Goal: Information Seeking & Learning: Find specific page/section

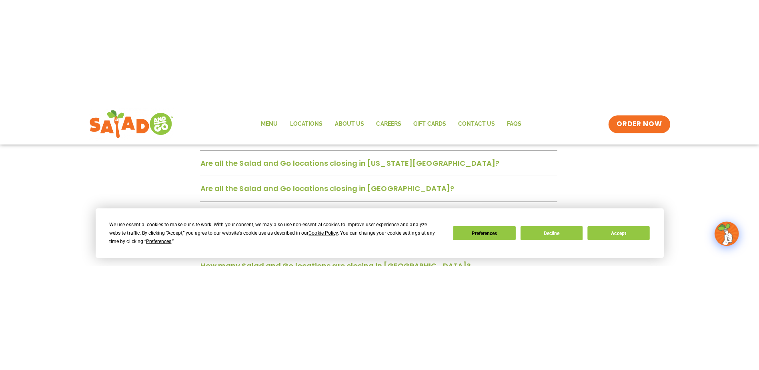
scroll to position [320, 0]
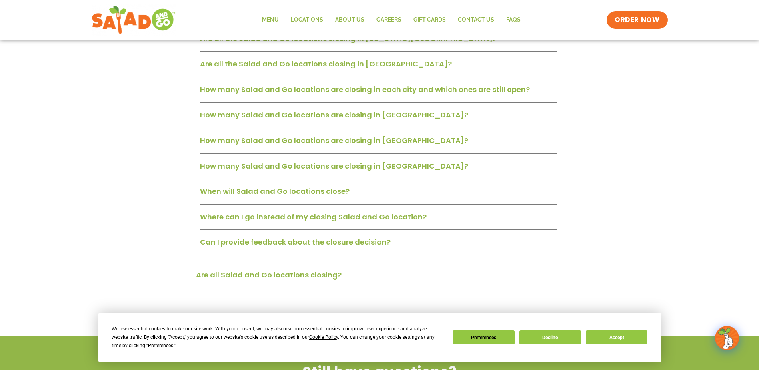
click at [360, 142] on link "How many Salad and Go locations are closing in San Antonio?" at bounding box center [334, 140] width 268 height 10
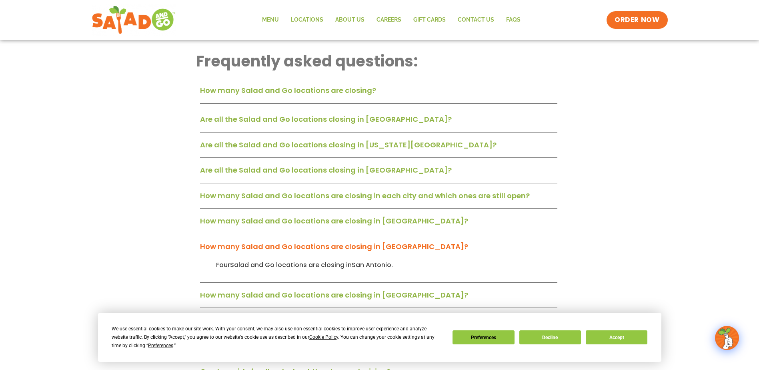
scroll to position [200, 0]
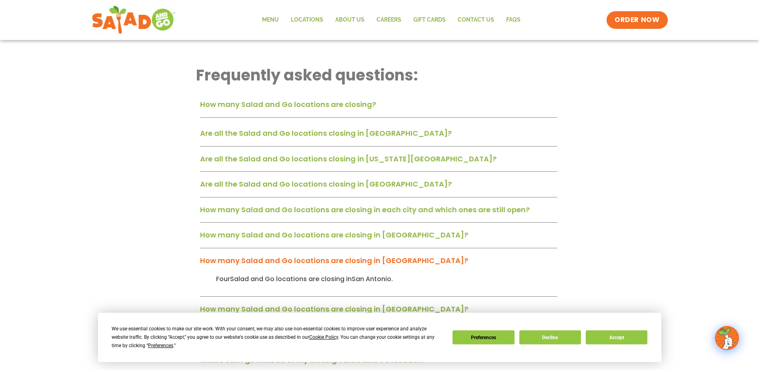
click at [335, 104] on link "How many Salad and Go locations are closing?" at bounding box center [288, 104] width 176 height 10
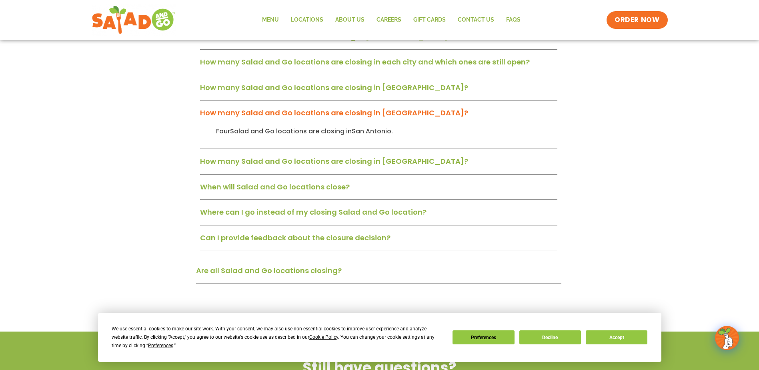
scroll to position [400, 0]
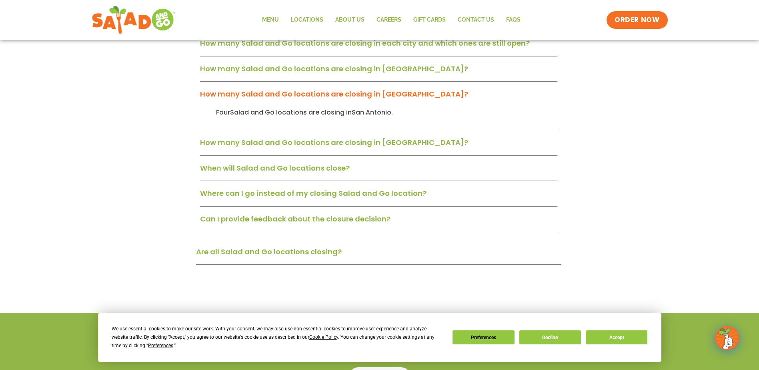
click at [251, 160] on link "Where can I go instead of my closing Salad and Go location?" at bounding box center [313, 193] width 227 height 10
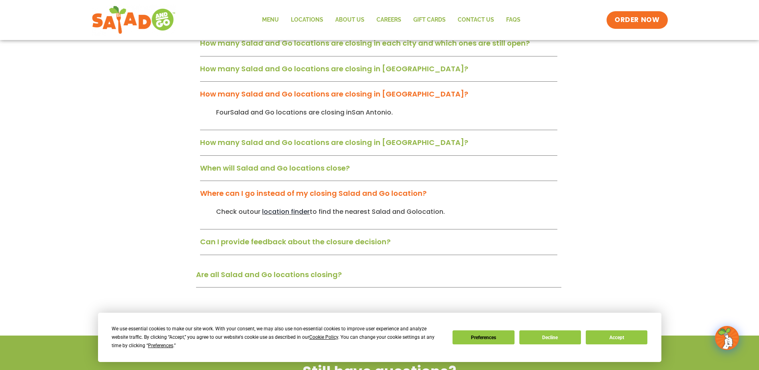
click at [281, 160] on span "location finder" at bounding box center [286, 211] width 48 height 9
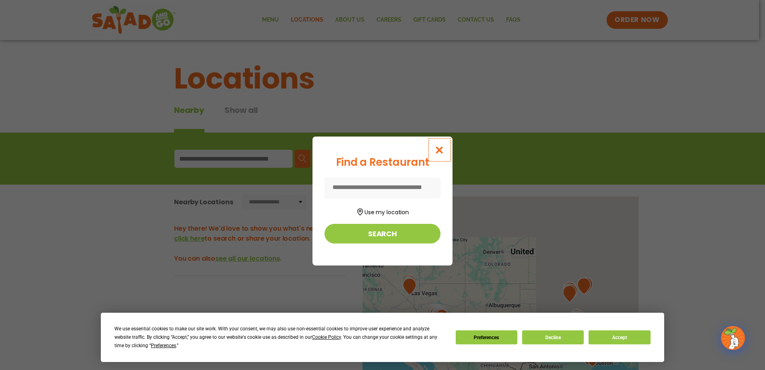
click at [439, 149] on icon "Close modal" at bounding box center [440, 150] width 10 height 8
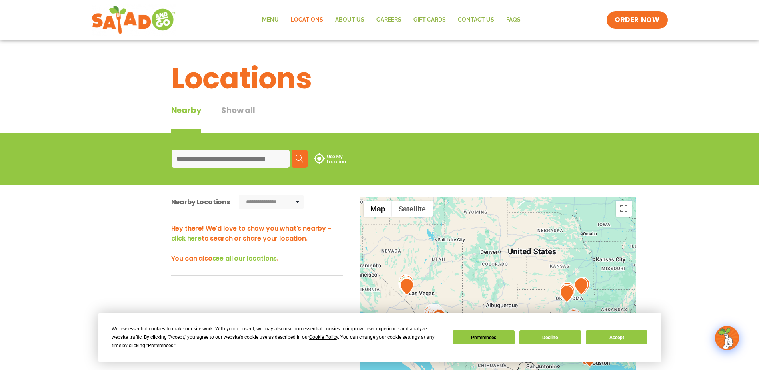
click at [266, 156] on input at bounding box center [231, 159] width 118 height 18
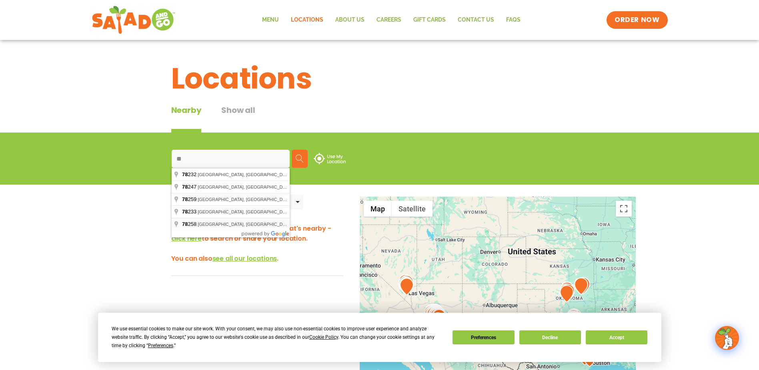
type input "**********"
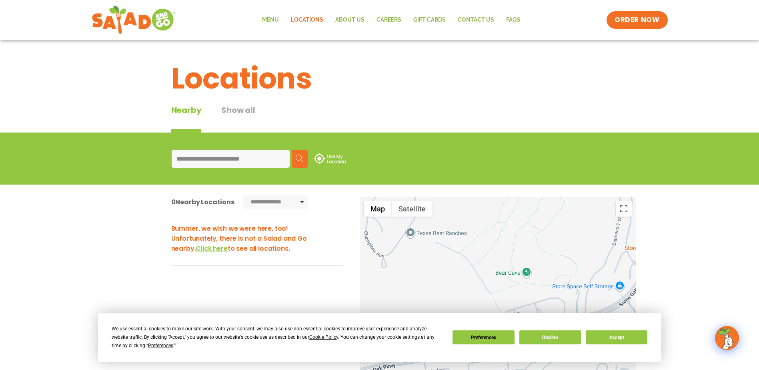
click at [302, 160] on img at bounding box center [300, 159] width 8 height 8
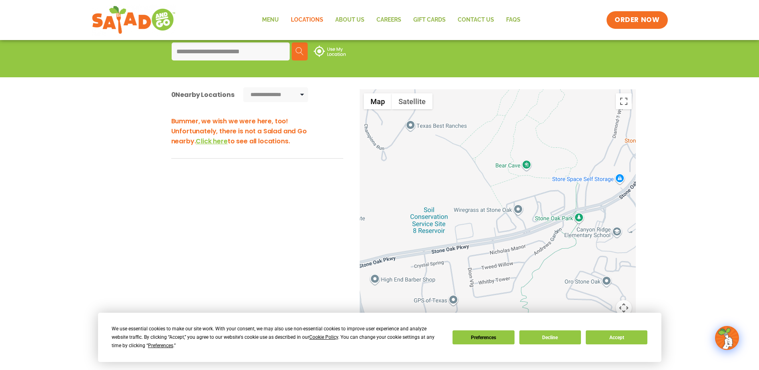
scroll to position [120, 0]
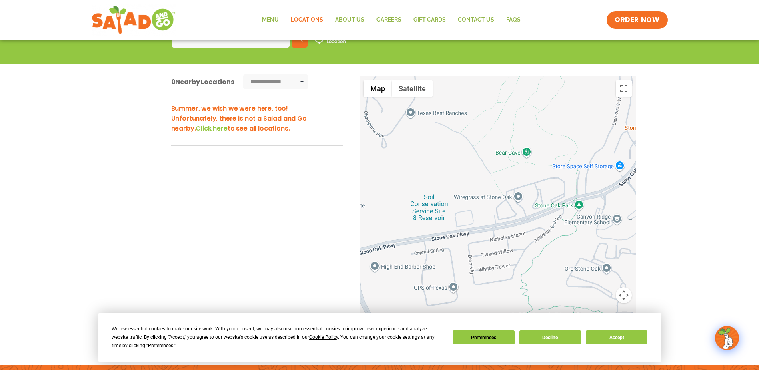
click at [196, 130] on span "Click here" at bounding box center [212, 128] width 32 height 9
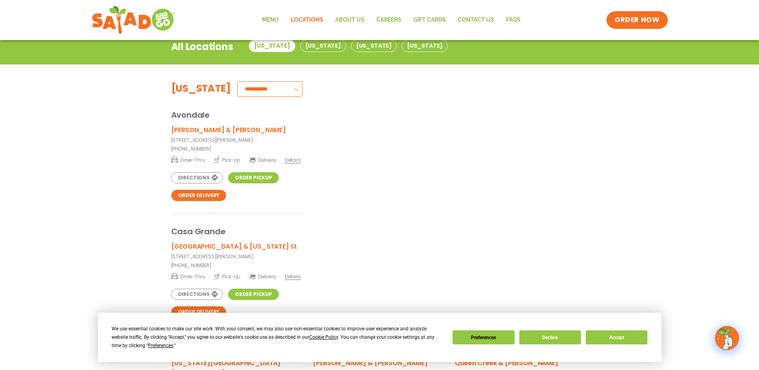
scroll to position [0, 0]
